Goal: Find specific page/section: Find specific page/section

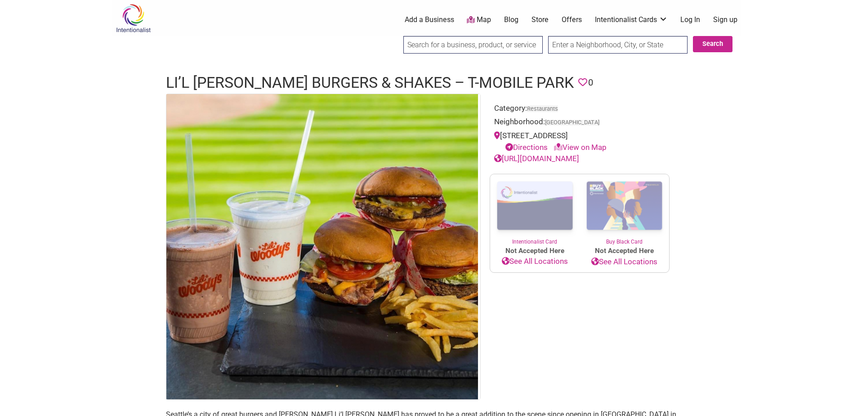
click at [421, 48] on input "search" at bounding box center [472, 45] width 139 height 18
type input "moto pizza"
click at [394, 36] on input "Search" at bounding box center [411, 45] width 35 height 18
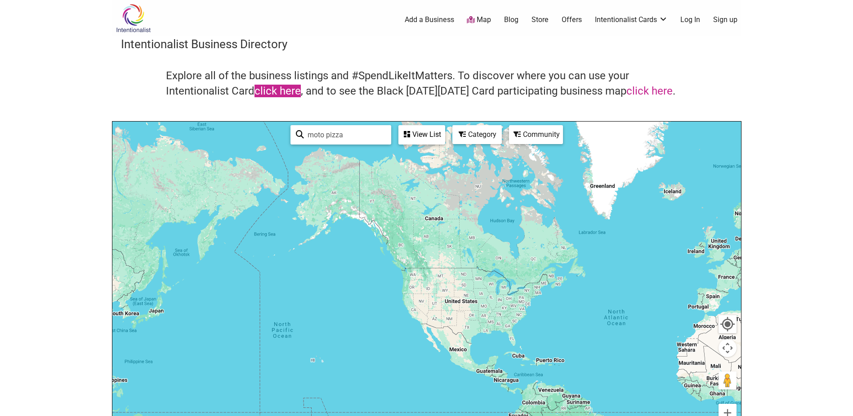
click at [270, 94] on link "click here" at bounding box center [278, 91] width 46 height 13
